Goal: Find contact information: Find contact information

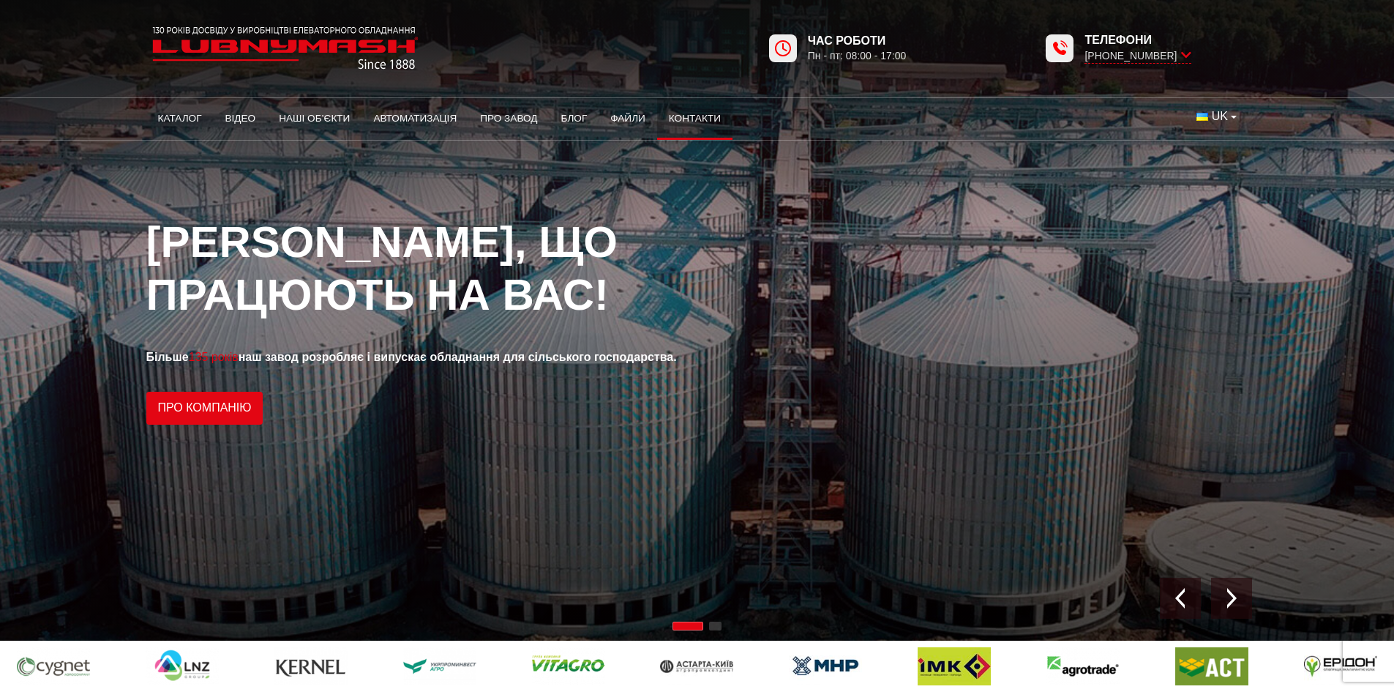
click at [691, 116] on link "Контакти" at bounding box center [694, 118] width 75 height 32
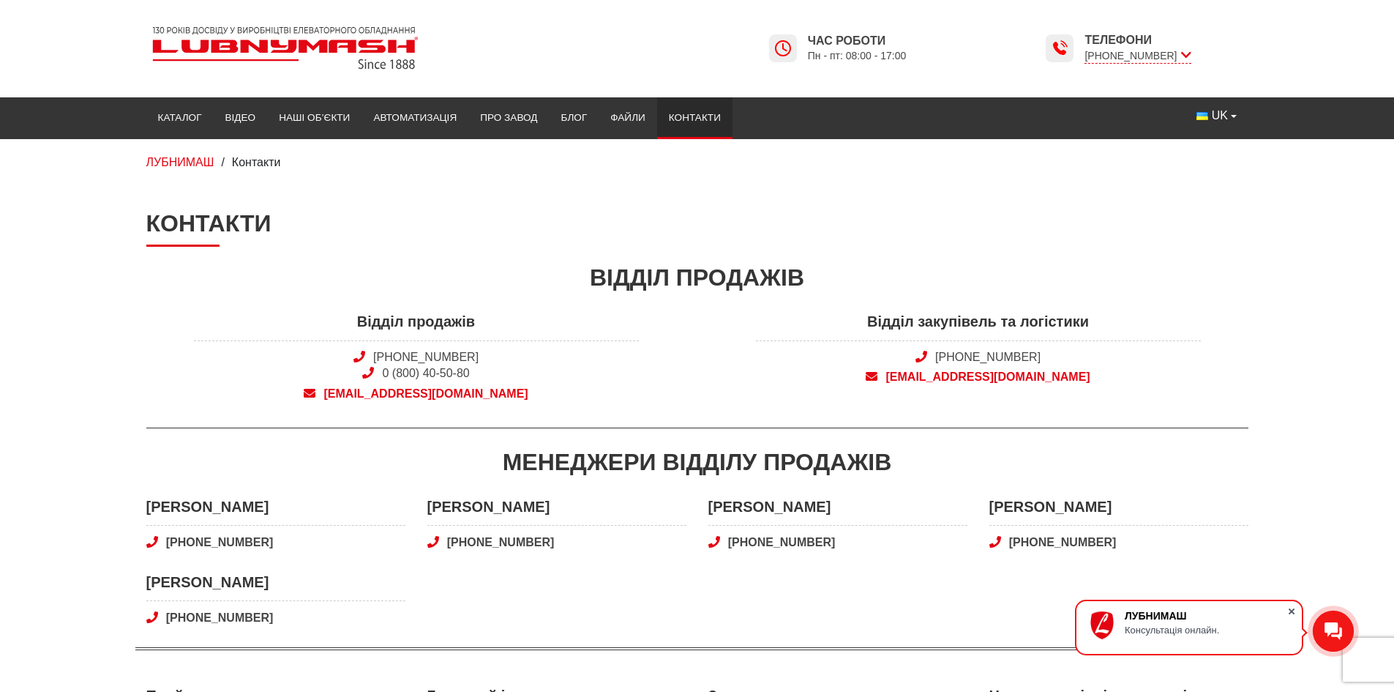
click at [1293, 612] on span at bounding box center [1292, 611] width 15 height 15
